Goal: Answer question/provide support

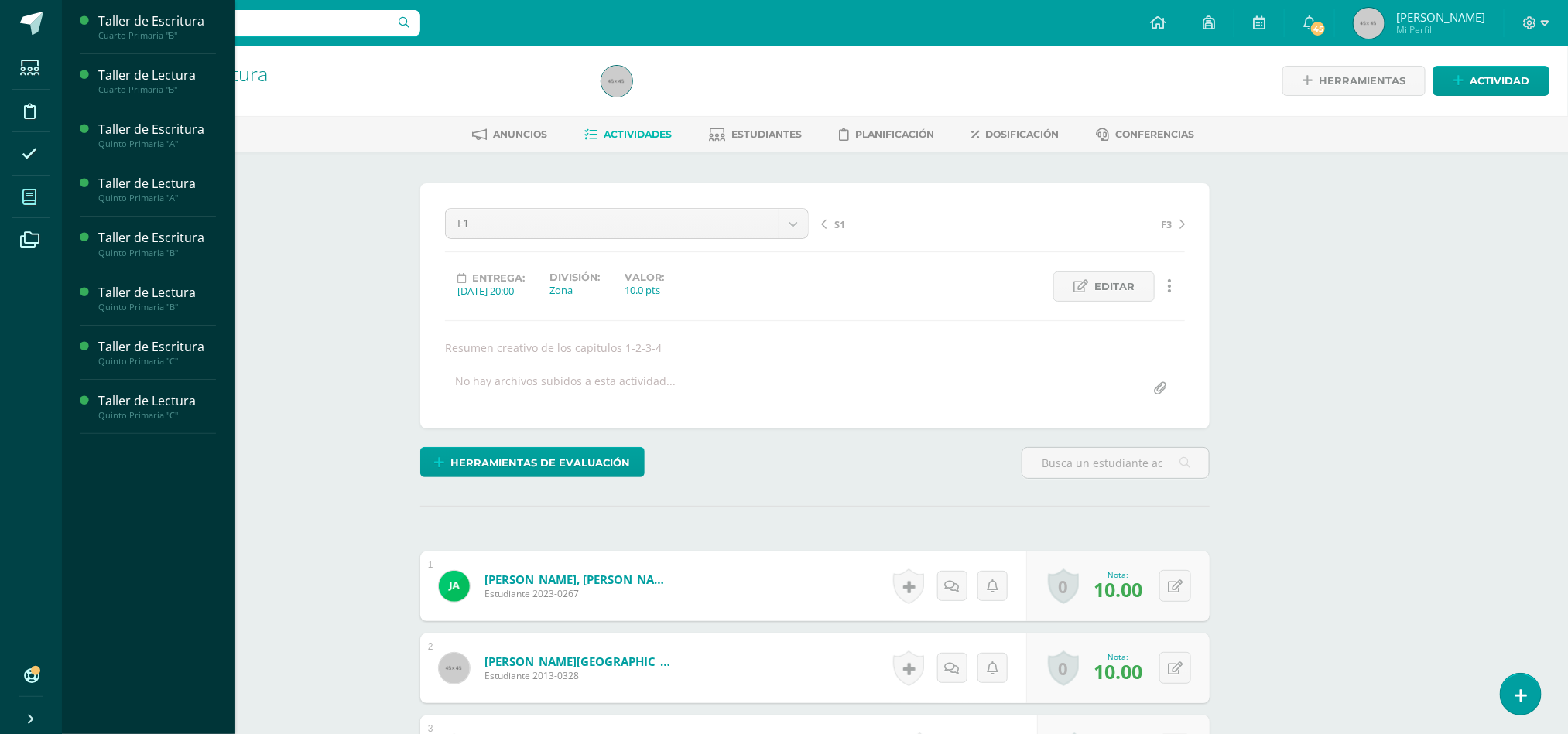
click at [26, 195] on icon at bounding box center [30, 197] width 14 height 16
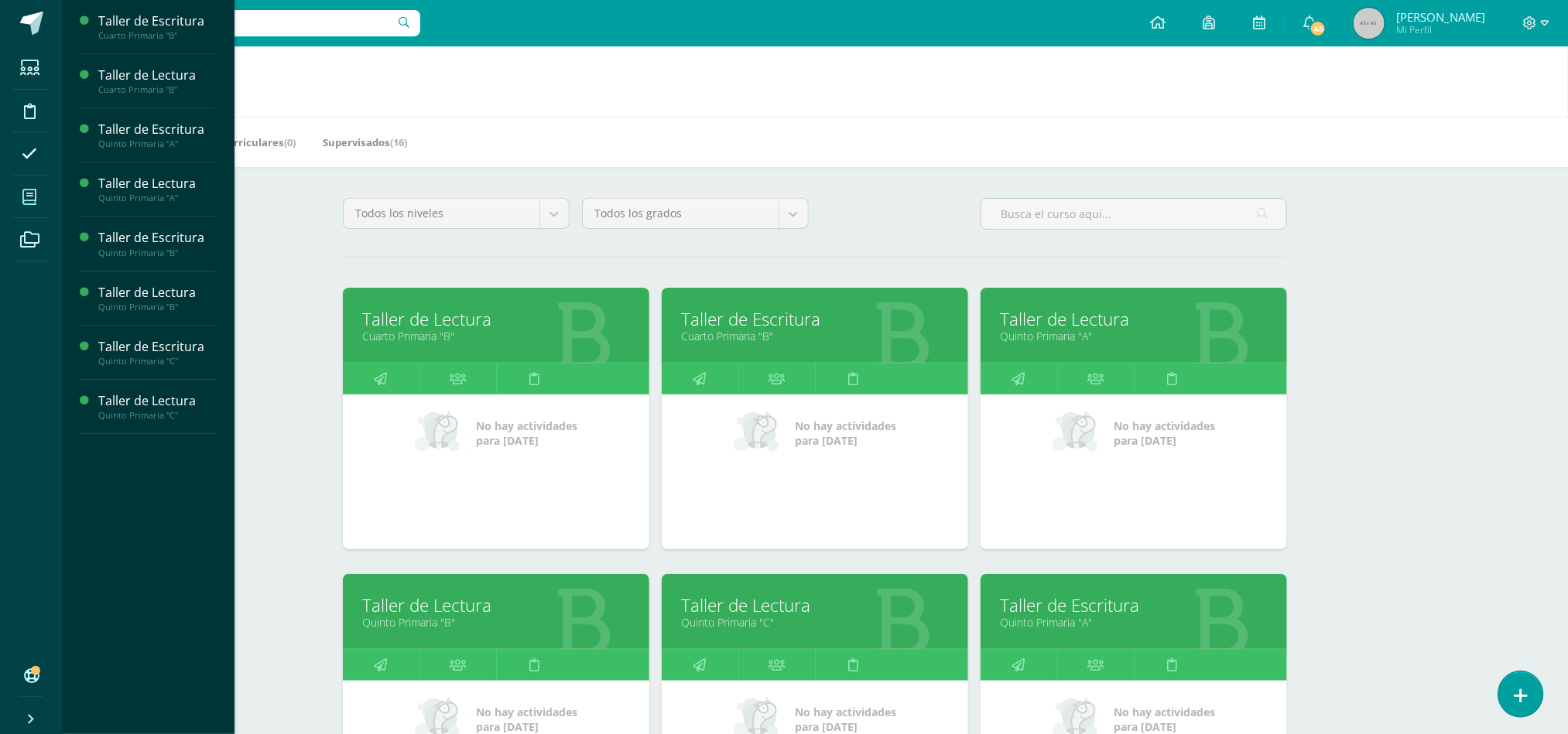
click at [1515, 692] on icon at bounding box center [1521, 695] width 14 height 18
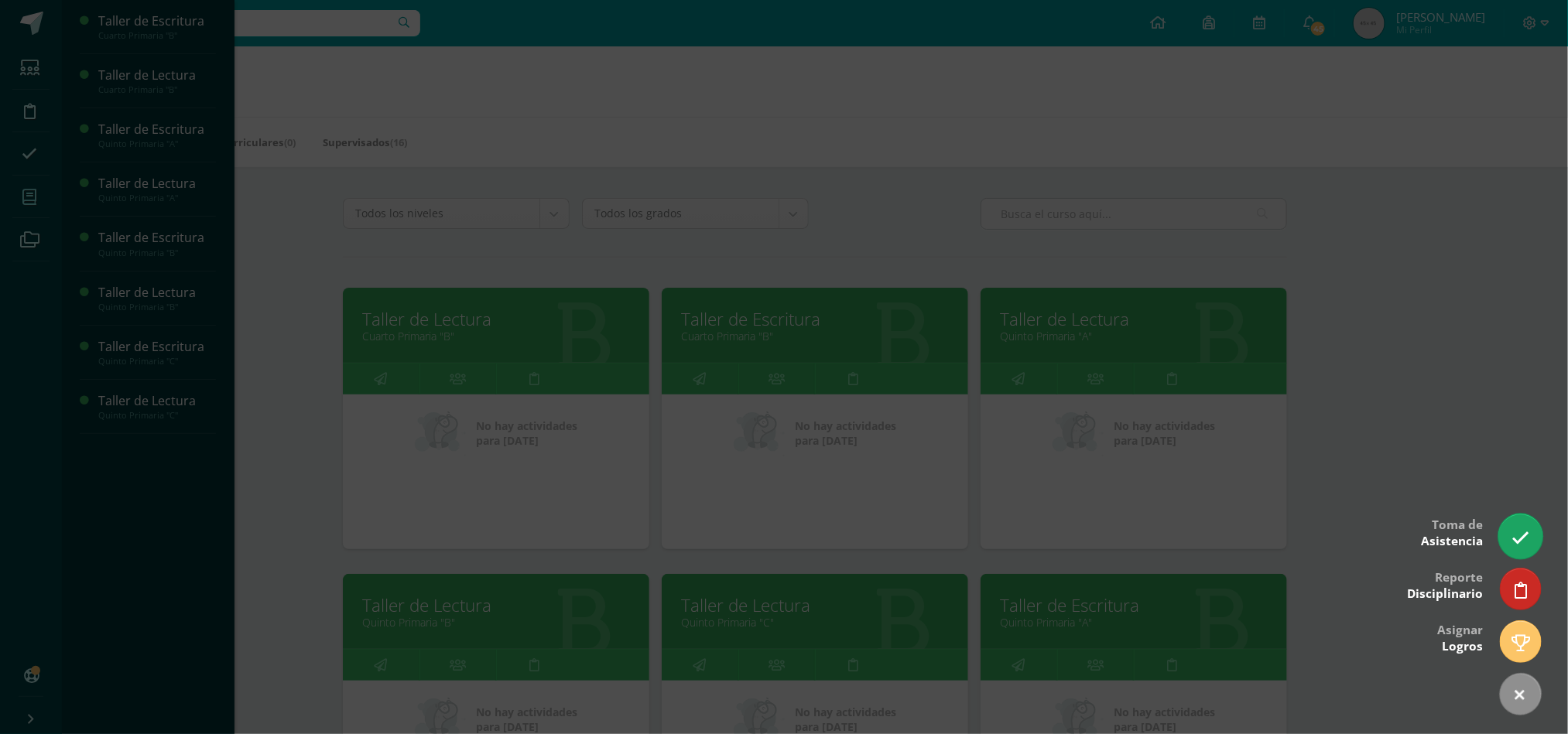
click at [1519, 547] on icon at bounding box center [1520, 538] width 18 height 18
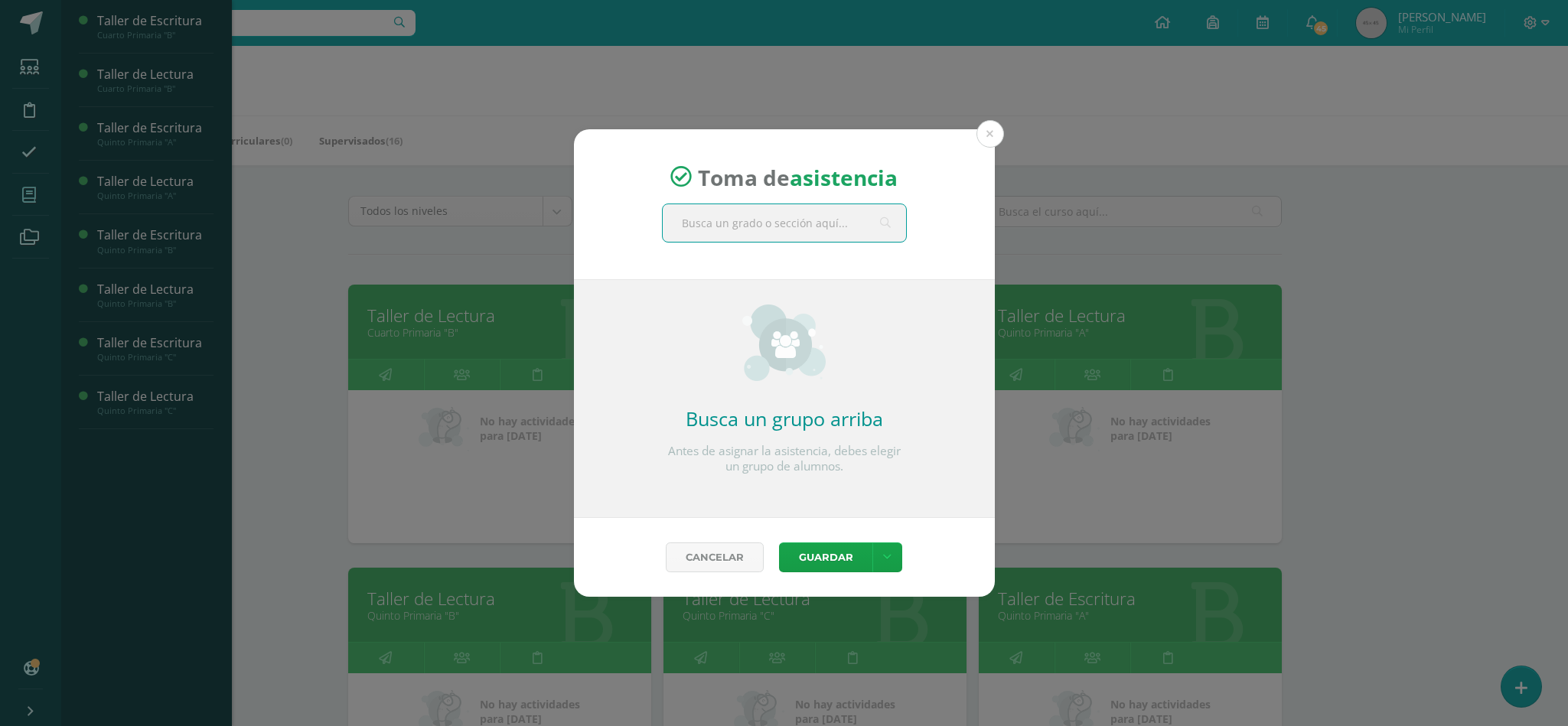
click at [686, 223] on input "text" at bounding box center [784, 223] width 244 height 37
type input "quinto a"
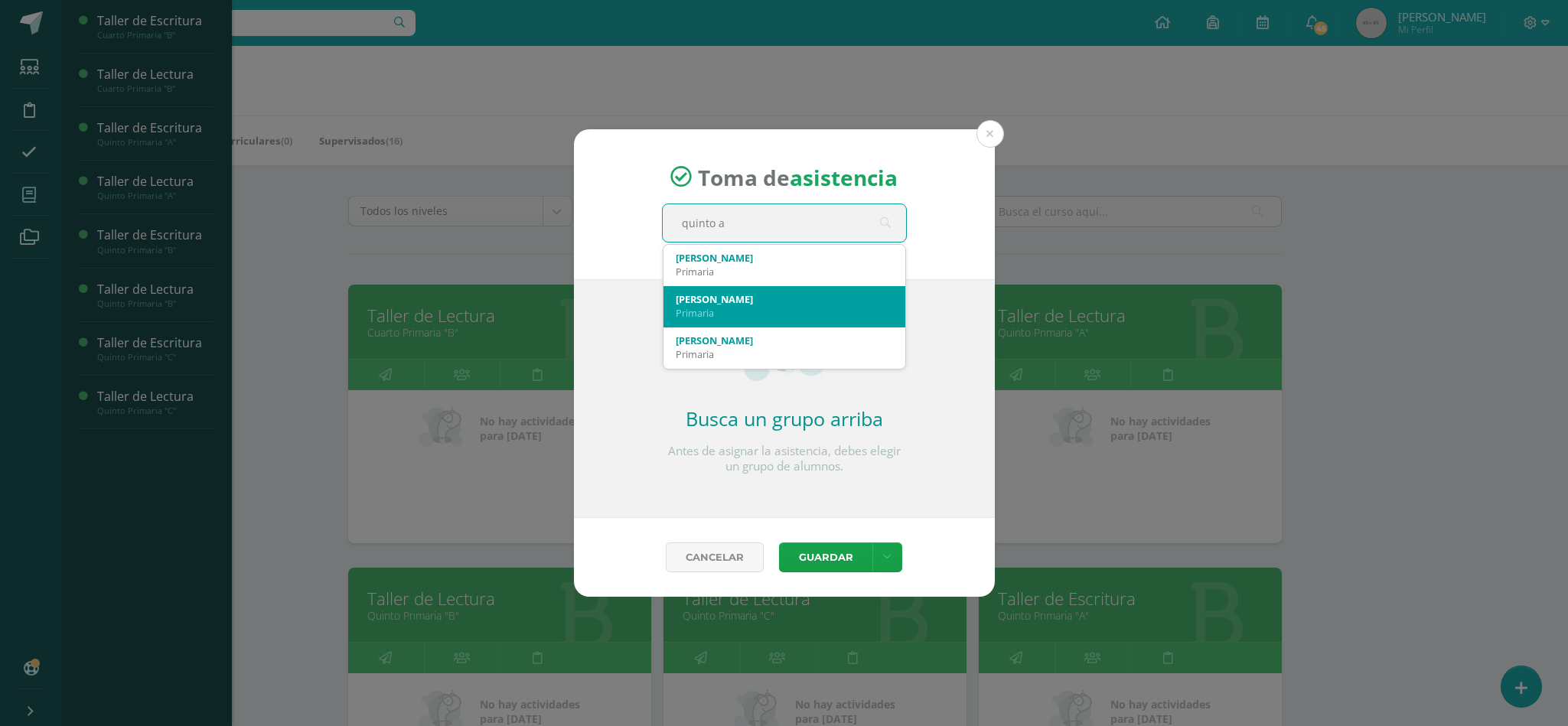
click at [691, 306] on div "Primaria" at bounding box center [784, 313] width 217 height 14
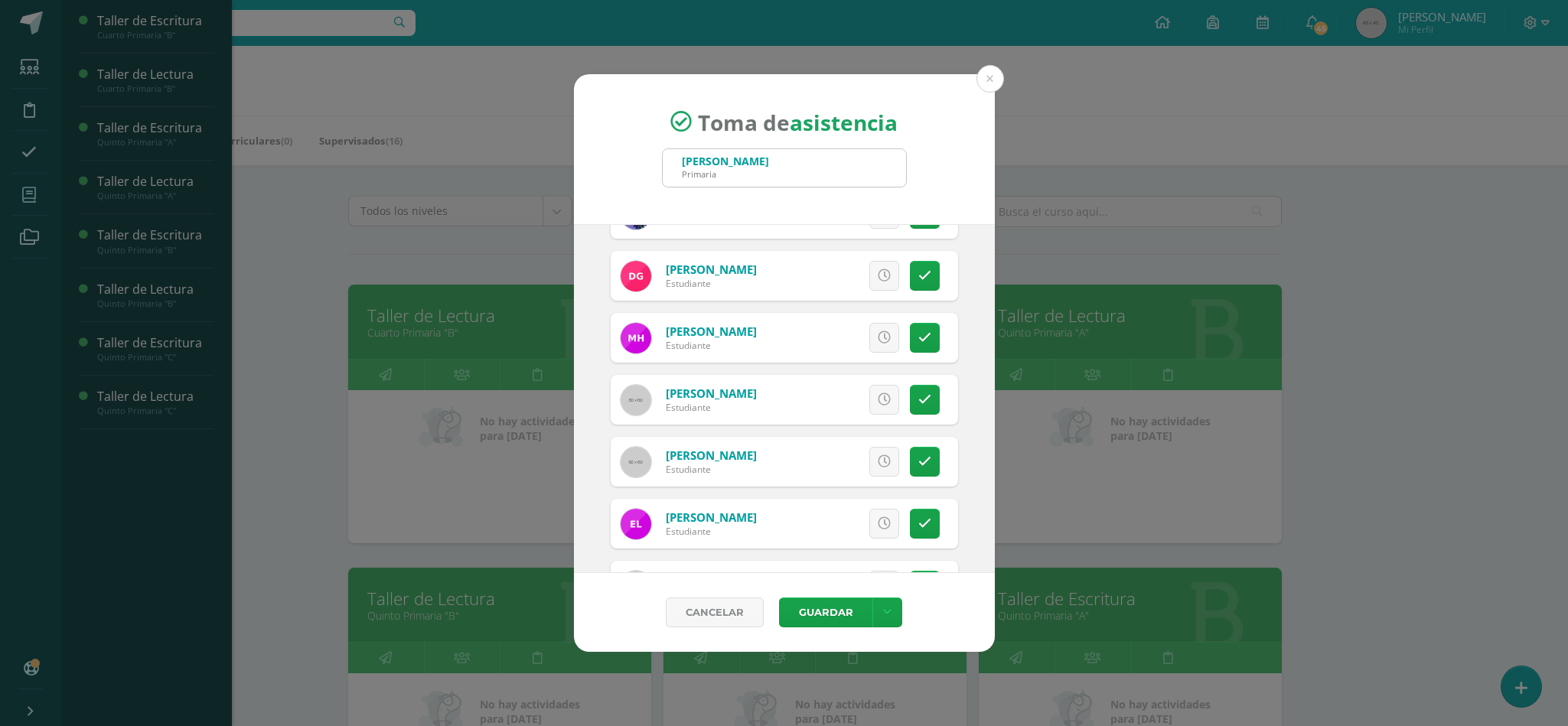
scroll to position [459, 0]
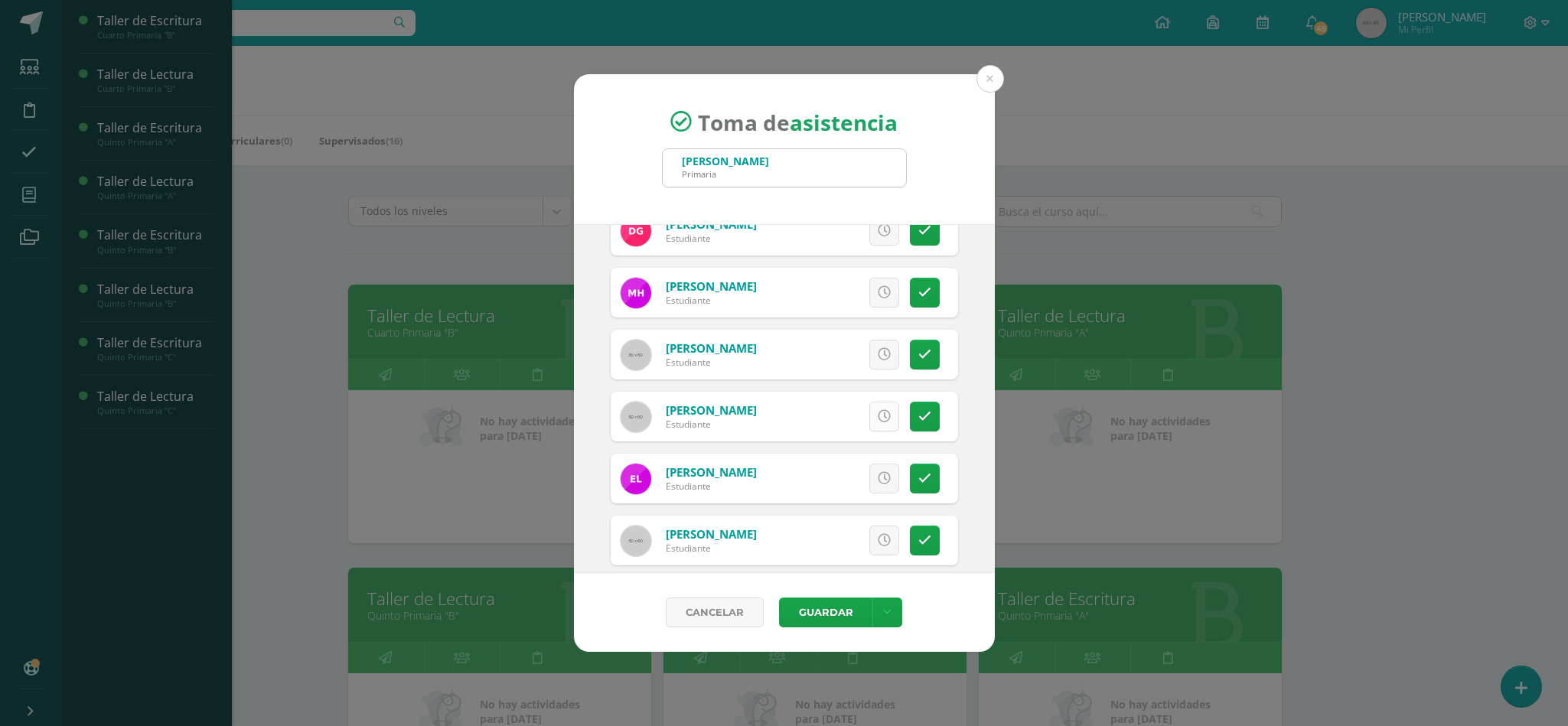
click at [878, 420] on icon at bounding box center [884, 416] width 13 height 13
click at [878, 233] on icon at bounding box center [884, 230] width 13 height 13
click at [819, 609] on button "Guardar" at bounding box center [826, 612] width 93 height 30
